Goal: Task Accomplishment & Management: Complete application form

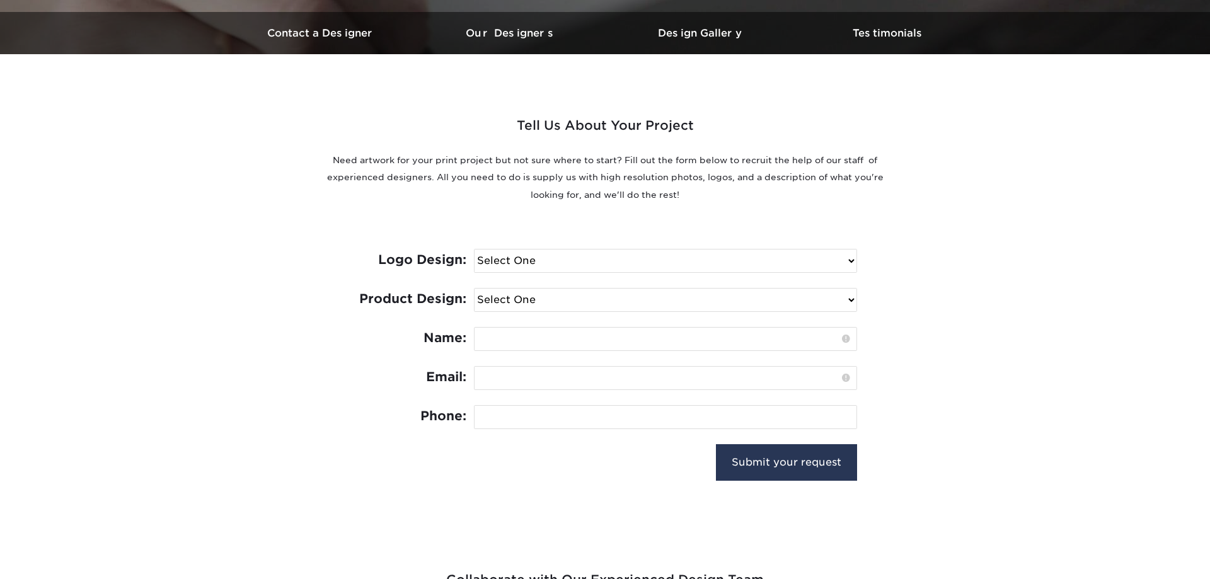
scroll to position [386, 0]
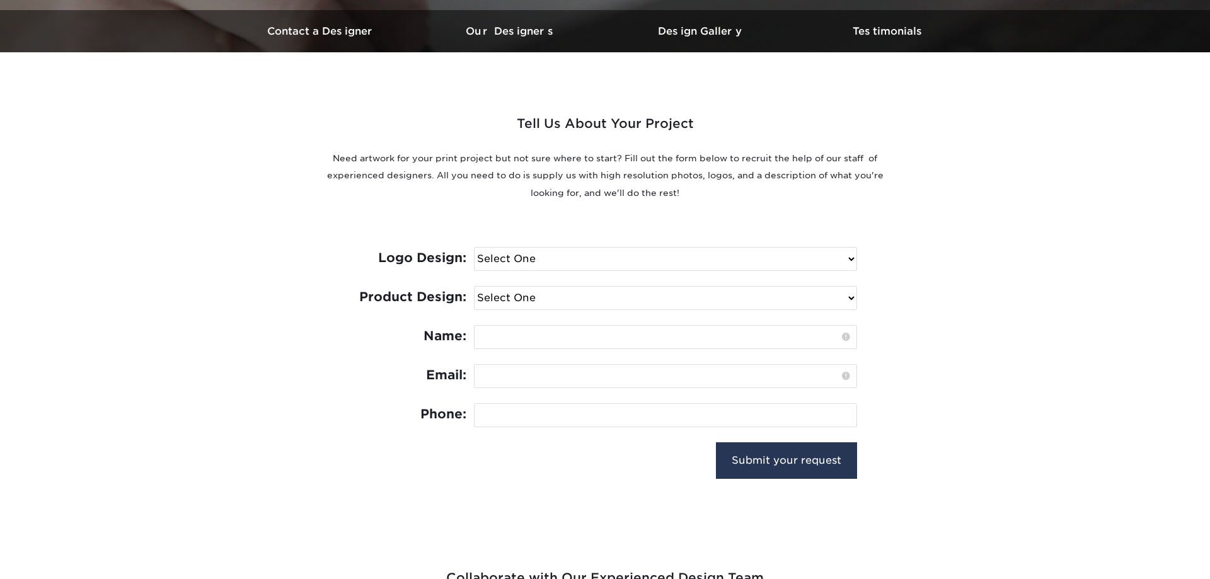
click at [475, 248] on select "Select One I need a logo design: $300 No thank you" at bounding box center [666, 259] width 382 height 23
select select "Need Logo - $300"
click option "I need a logo design: $300" at bounding box center [0, 0] width 0 height 0
click at [475, 287] on select "Select One Logo Design Only Design Edits Banner Design: $50.00 Bookmark Design:…" at bounding box center [666, 298] width 382 height 23
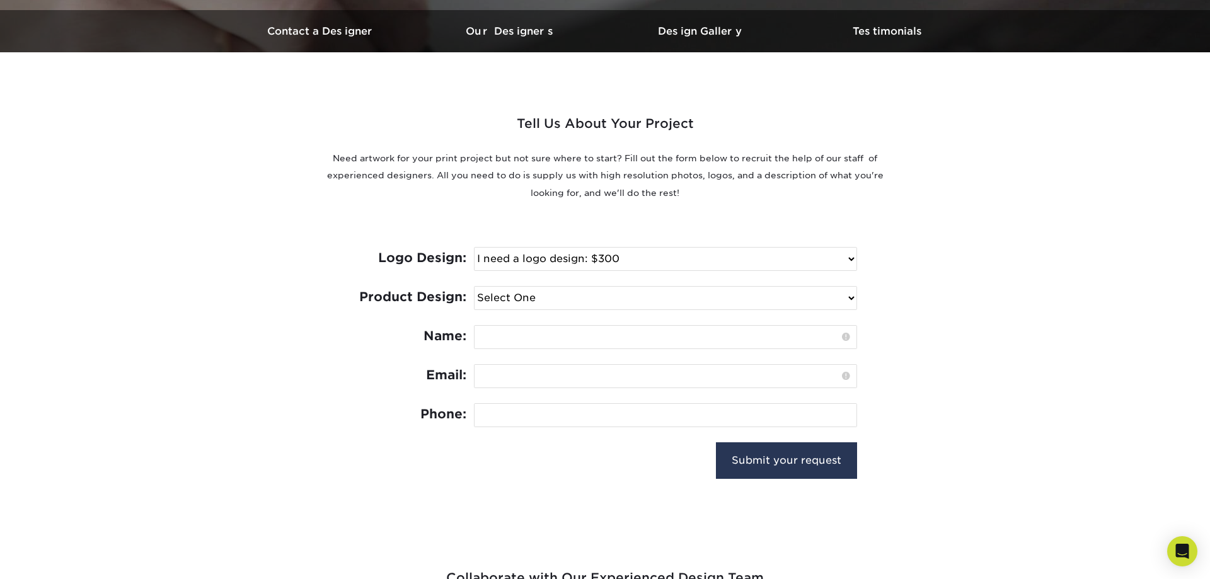
select select "Brochures & Flyers - $175"
click option "Brochure & Flyer Design: $175.00" at bounding box center [0, 0] width 0 height 0
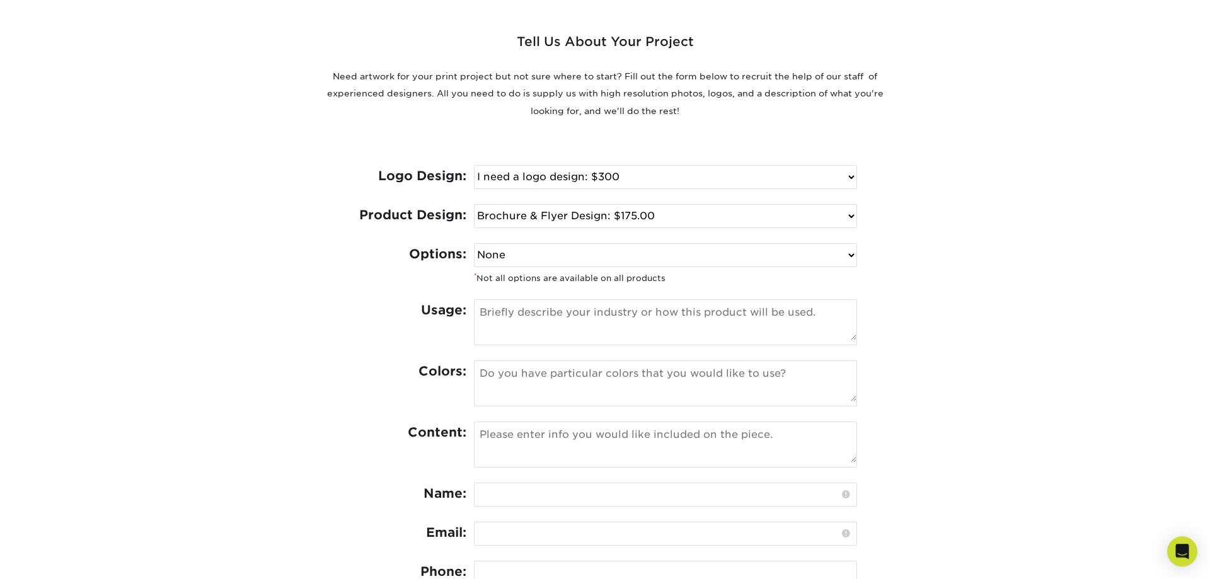
scroll to position [579, 0]
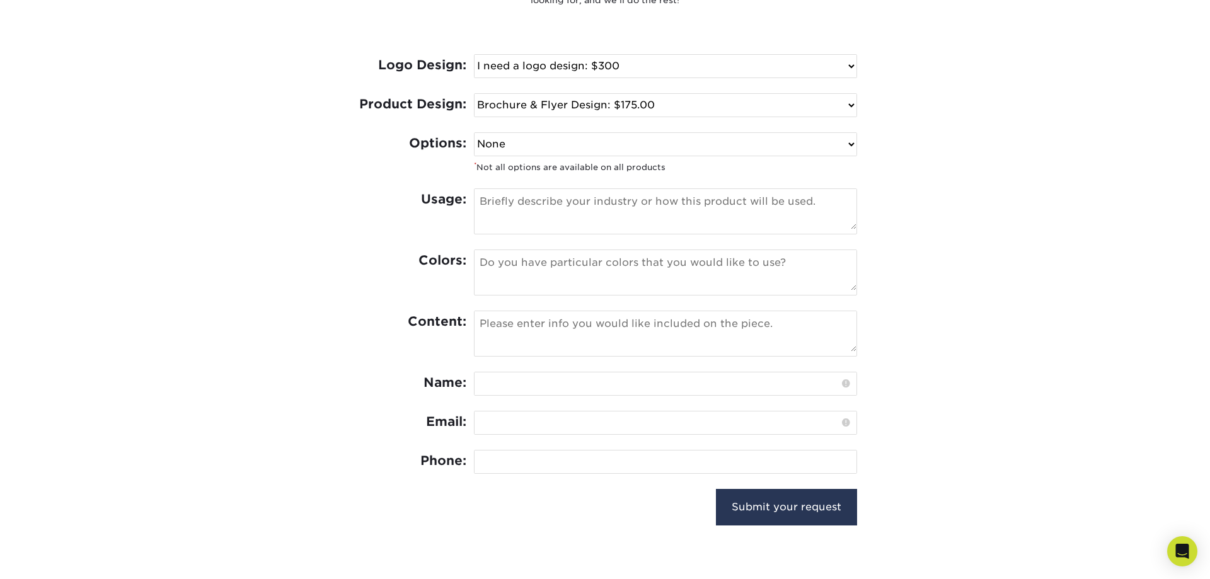
click at [475, 133] on select "None Spot UV Foil Spot UV & Foil" at bounding box center [666, 144] width 382 height 23
select select "Spot UV & Foil"
click option "Spot UV & Foil" at bounding box center [0, 0] width 0 height 0
click at [818, 511] on input "Submit your request" at bounding box center [786, 507] width 141 height 37
click at [613, 383] on input "text" at bounding box center [666, 384] width 382 height 23
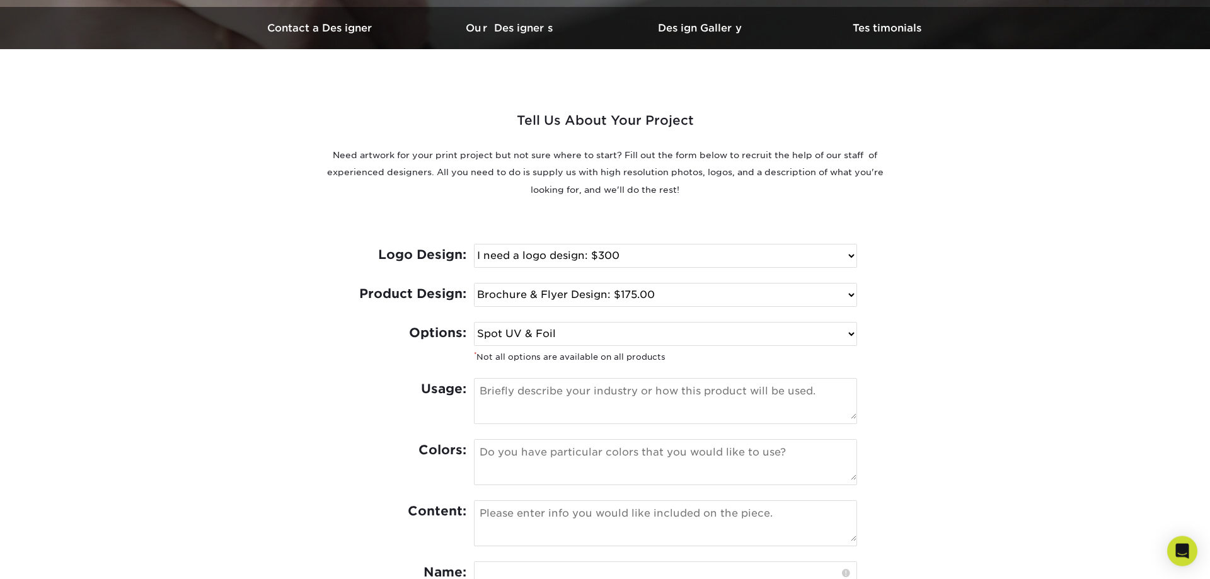
scroll to position [643, 0]
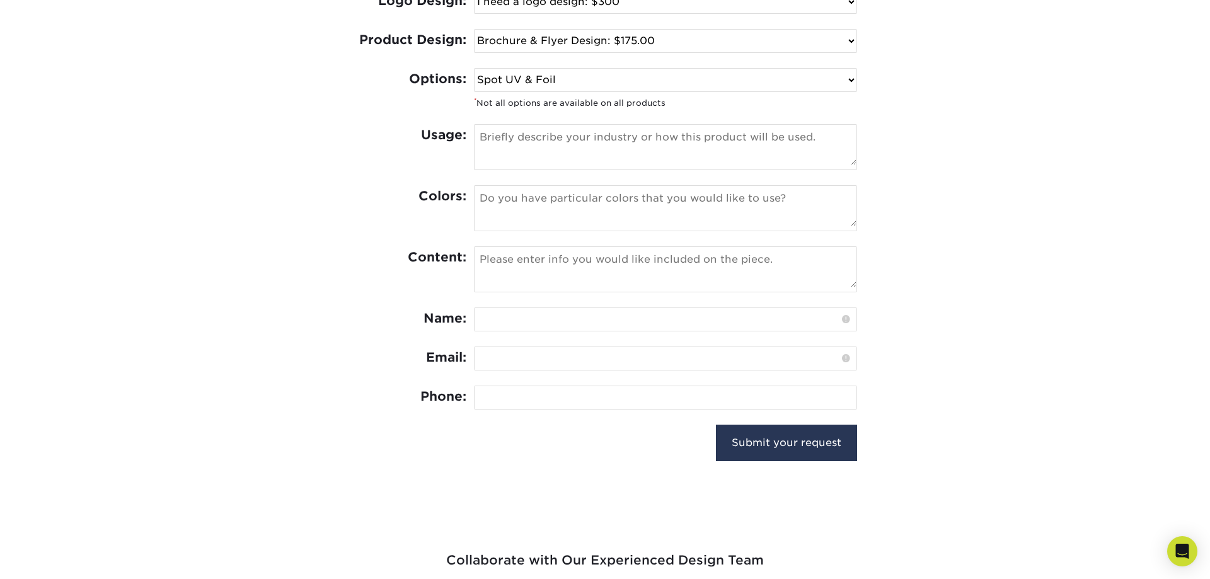
click at [529, 315] on input "text" at bounding box center [666, 319] width 382 height 23
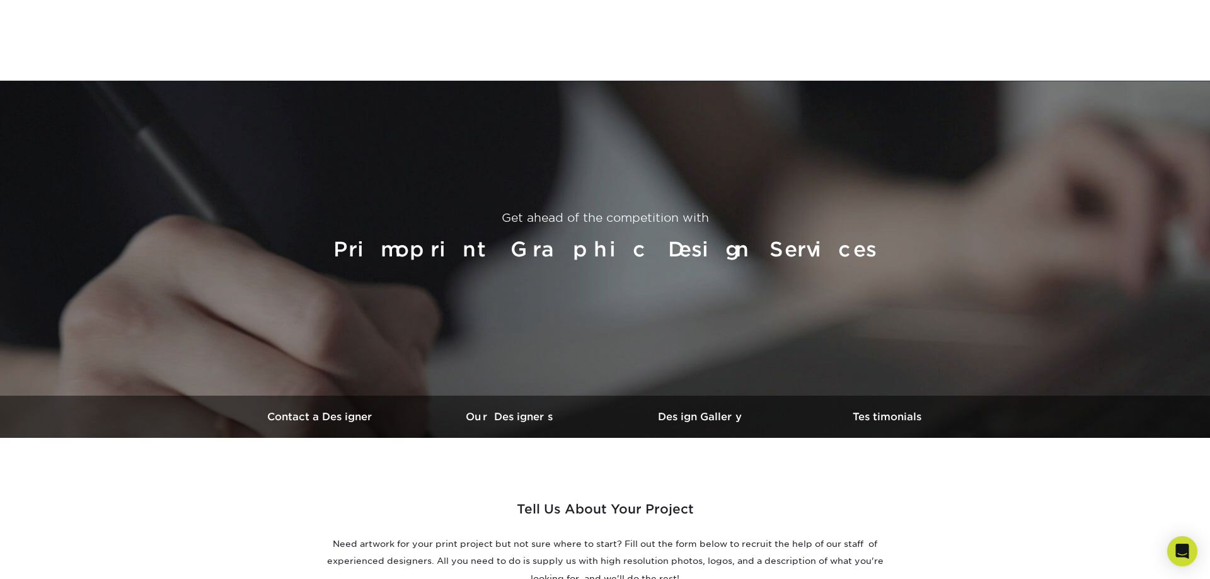
scroll to position [796, 0]
